Goal: Information Seeking & Learning: Learn about a topic

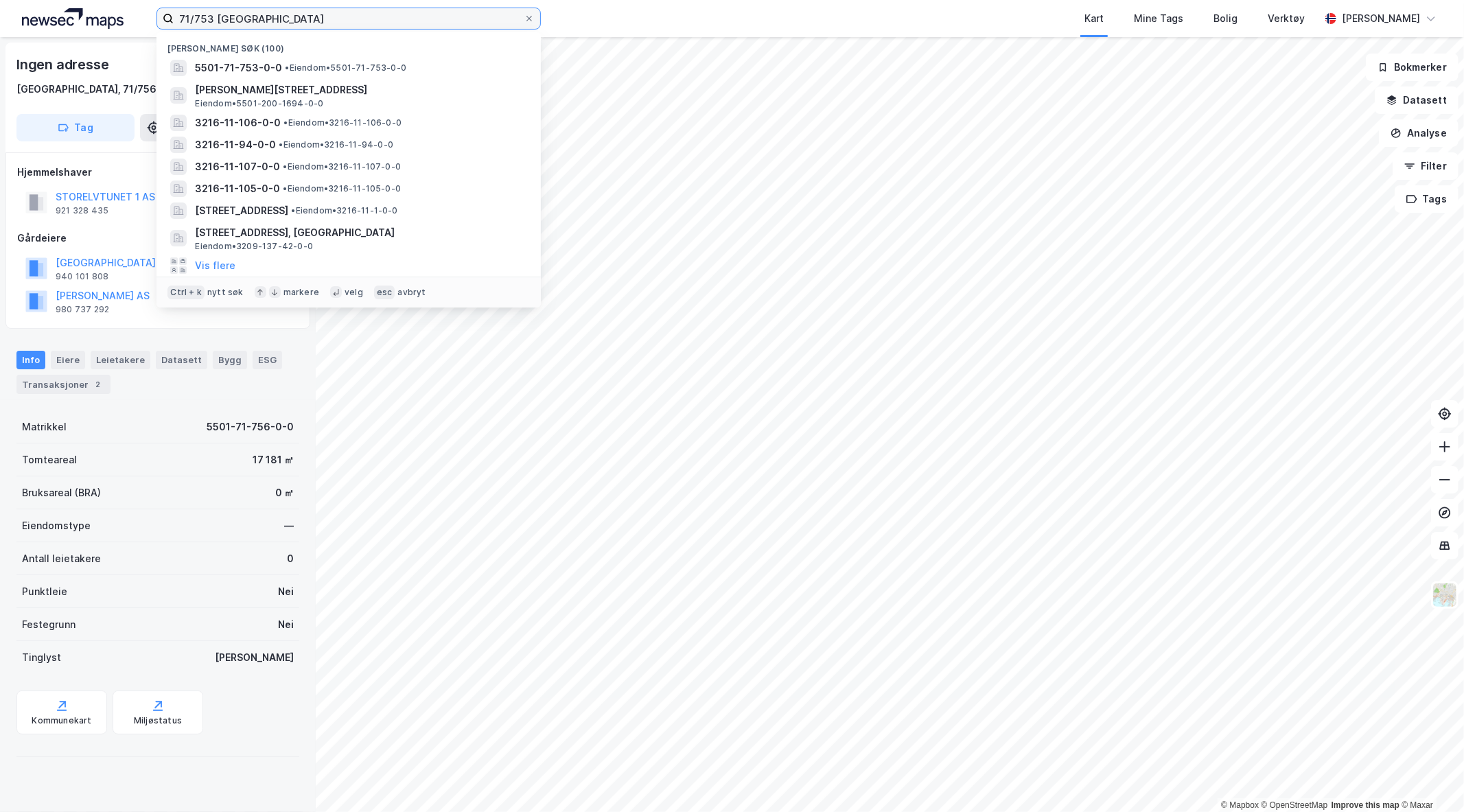
drag, startPoint x: 214, startPoint y: 24, endPoint x: 87, endPoint y: 16, distance: 127.3
click at [87, 16] on div "71/753 tromsø Nylige søk [PHONE_NUMBER] • Eiendom • 5501-71-753-0-0 Hjalmar [ST…" at bounding box center [732, 18] width 1464 height 37
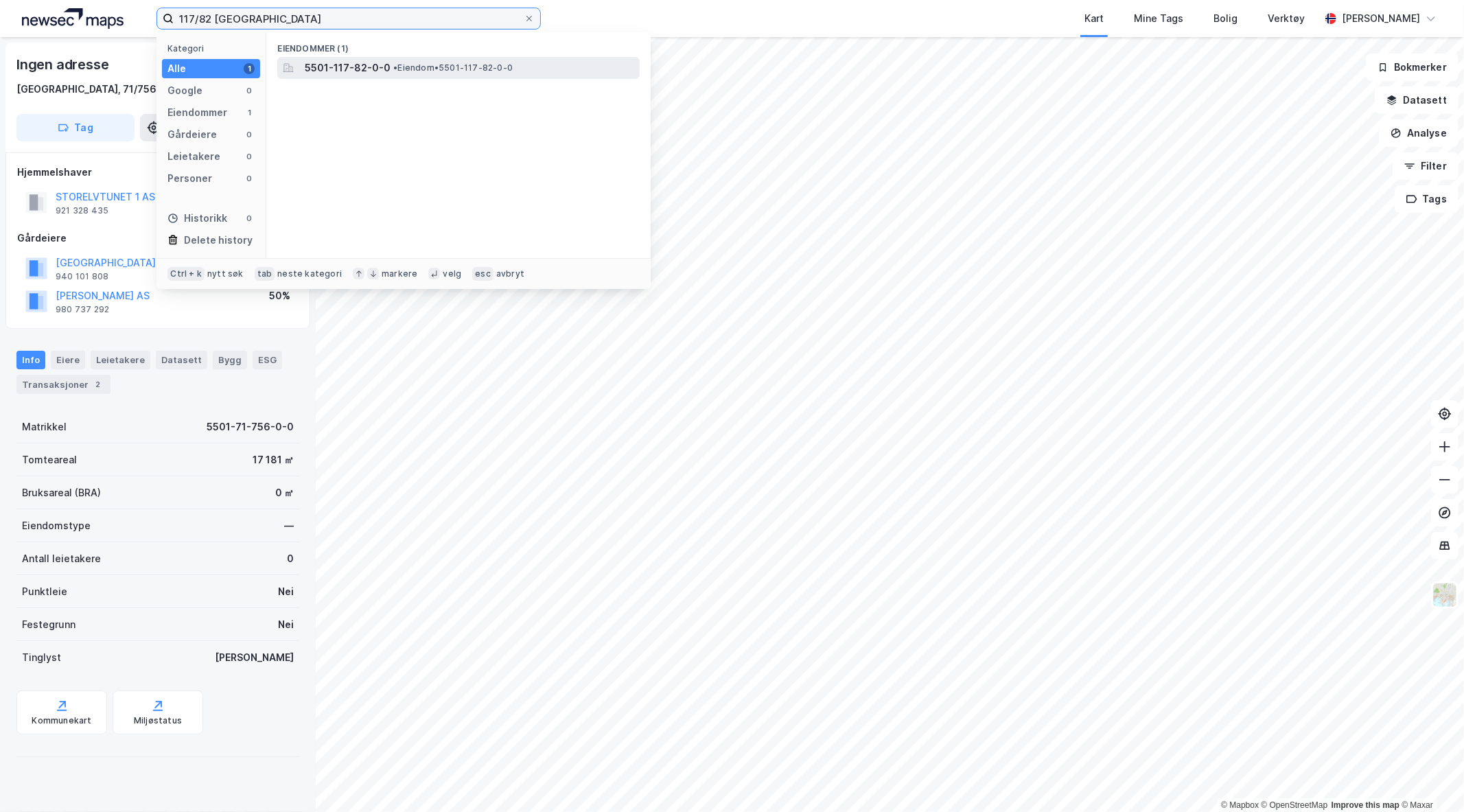
type input "117/82 [GEOGRAPHIC_DATA]"
click at [400, 66] on span "• Eiendom • 5501-117-82-0-0" at bounding box center [452, 68] width 120 height 11
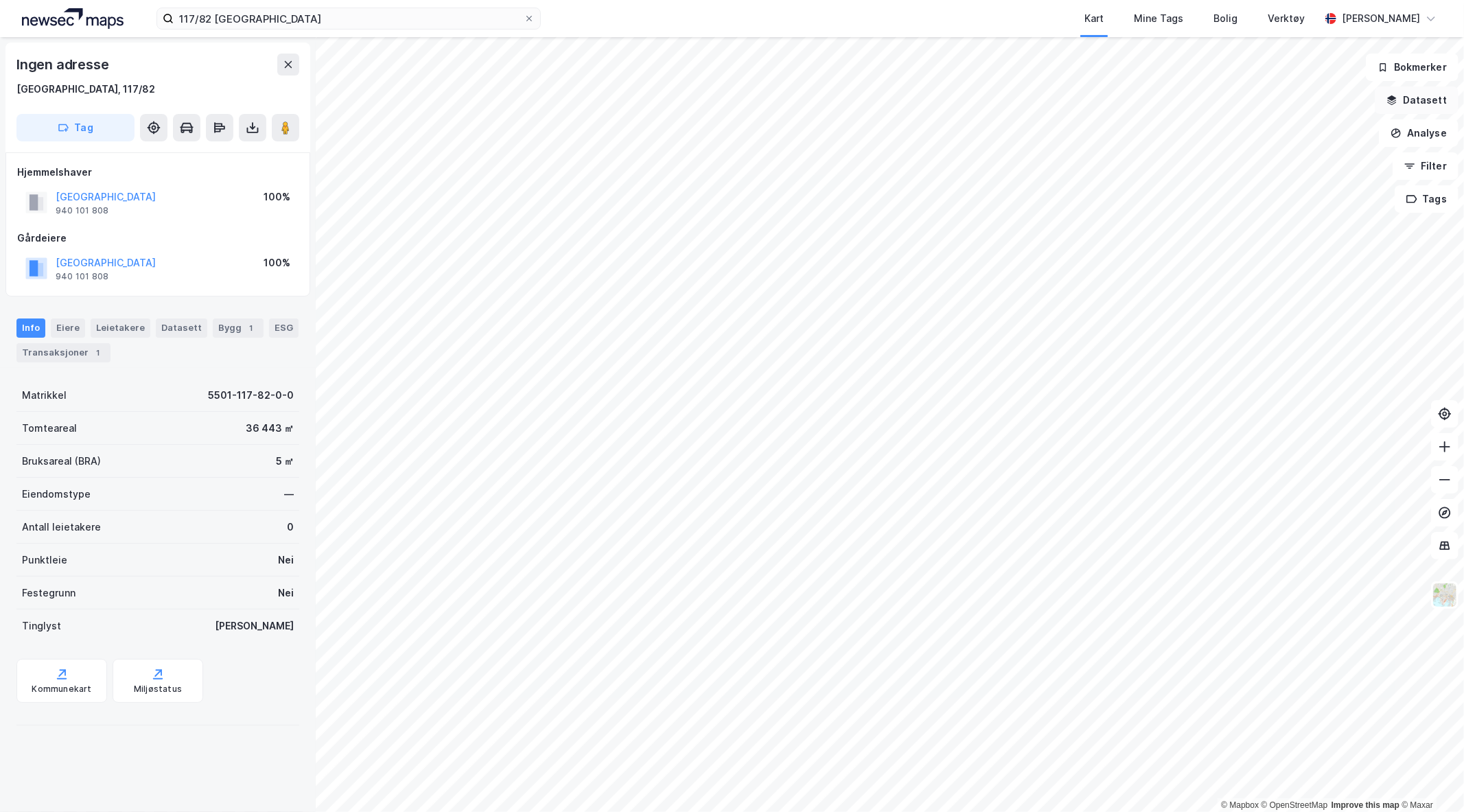
click at [1423, 97] on button "Datasett" at bounding box center [1416, 100] width 84 height 27
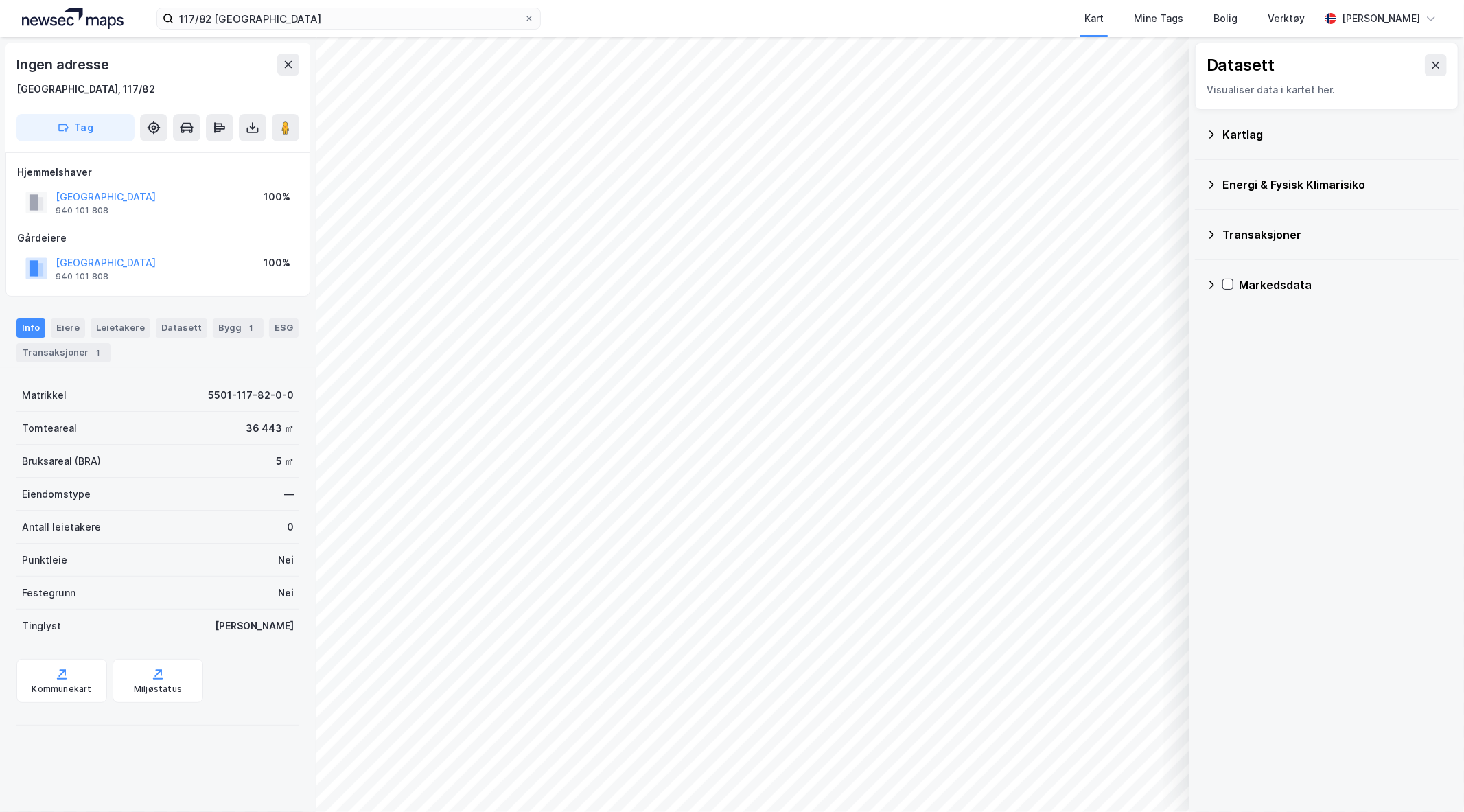
click at [1211, 129] on icon at bounding box center [1211, 134] width 11 height 11
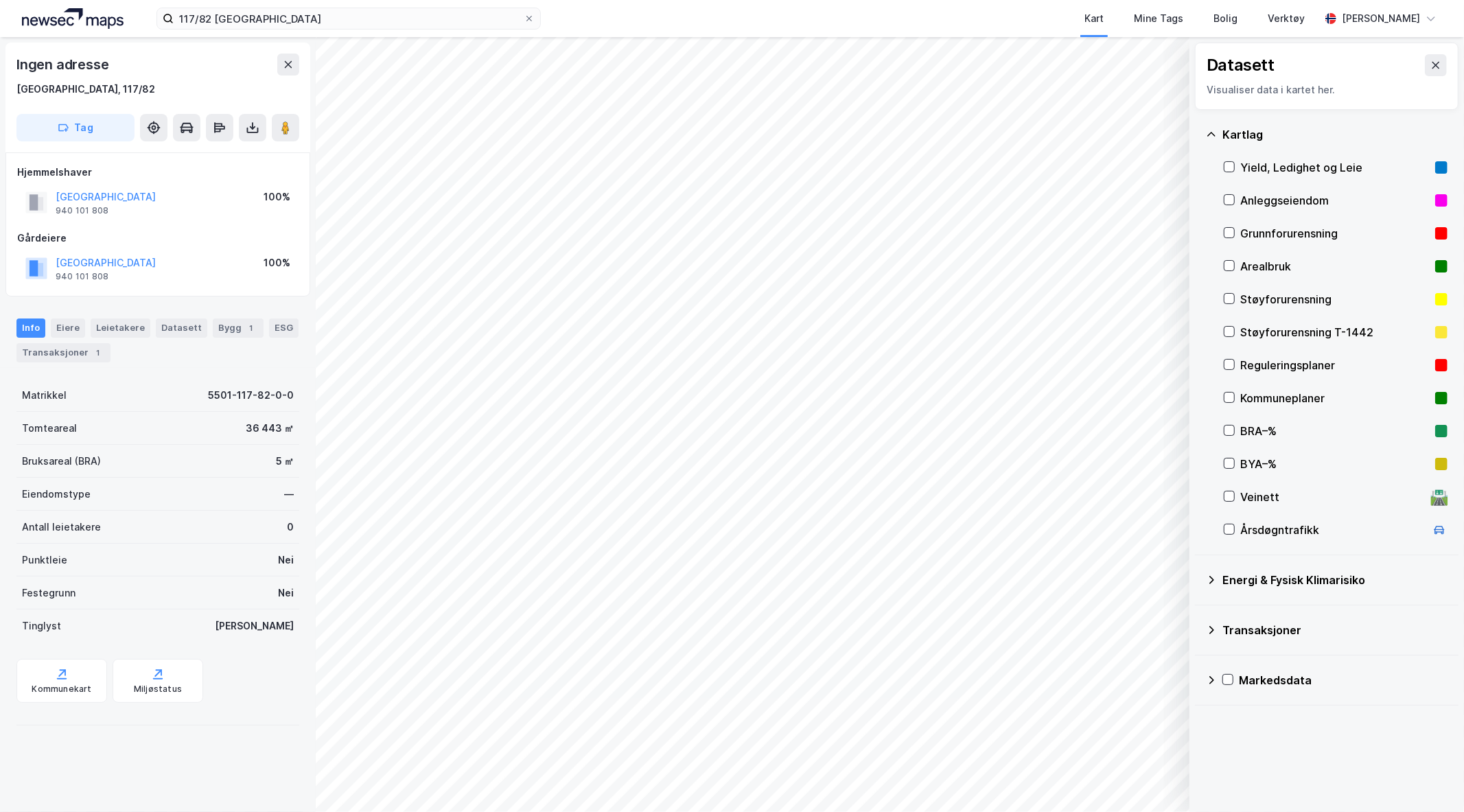
click at [1289, 503] on div "Veinett" at bounding box center [1332, 497] width 185 height 17
click at [1096, 777] on button "Vis" at bounding box center [1118, 776] width 114 height 22
click at [1156, 742] on icon at bounding box center [1161, 746] width 11 height 11
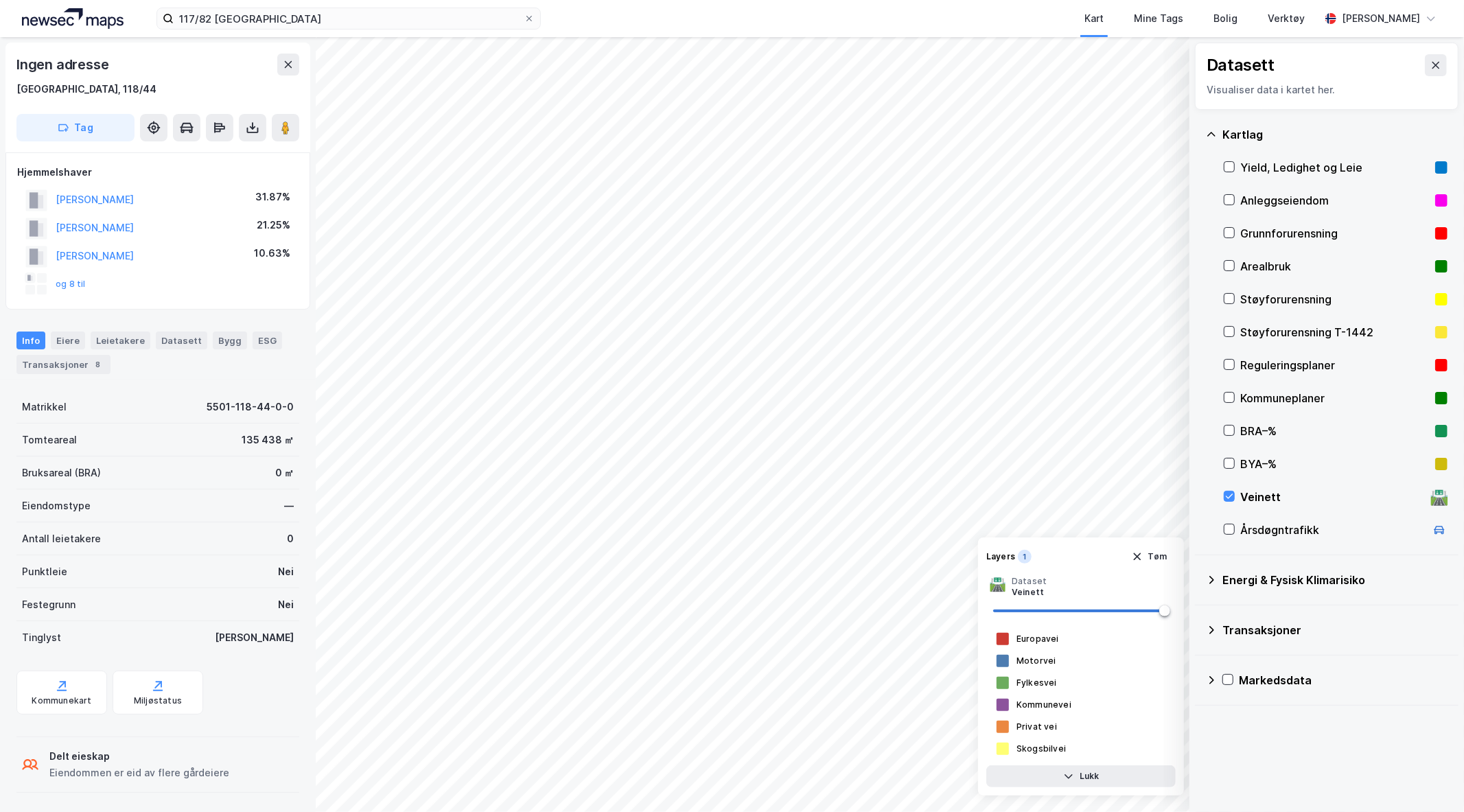
scroll to position [1, 0]
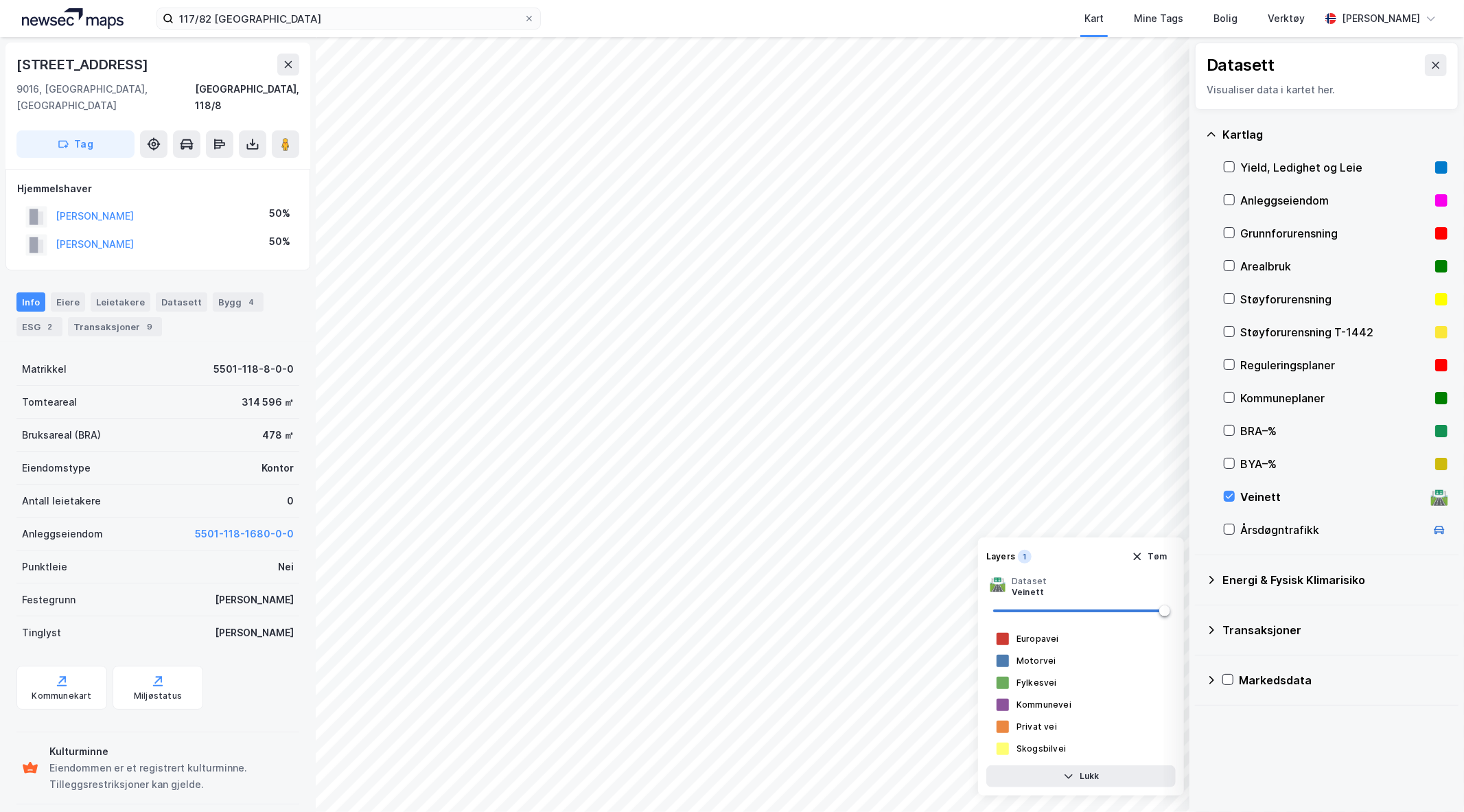
scroll to position [1, 0]
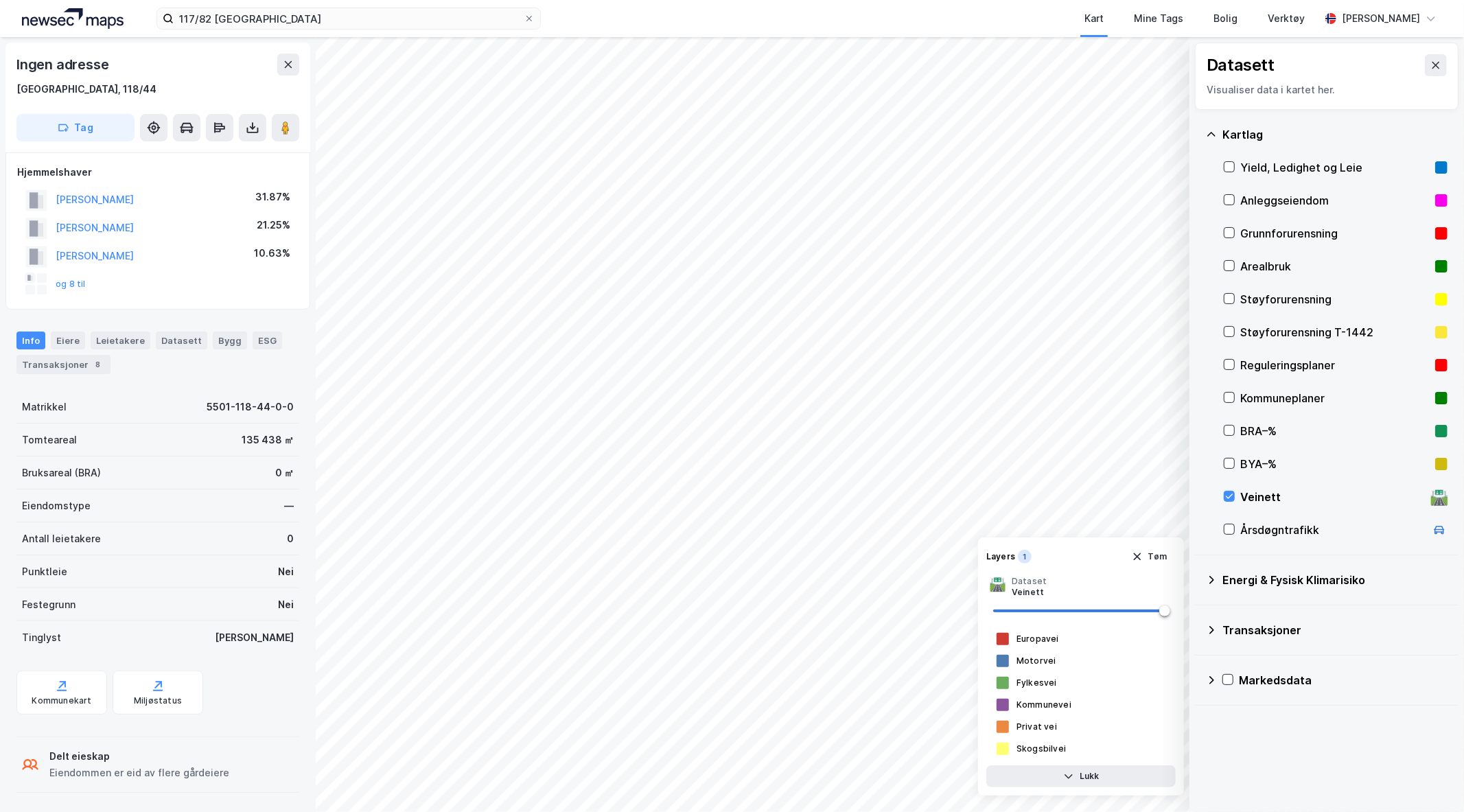
scroll to position [1, 0]
